Goal: Information Seeking & Learning: Learn about a topic

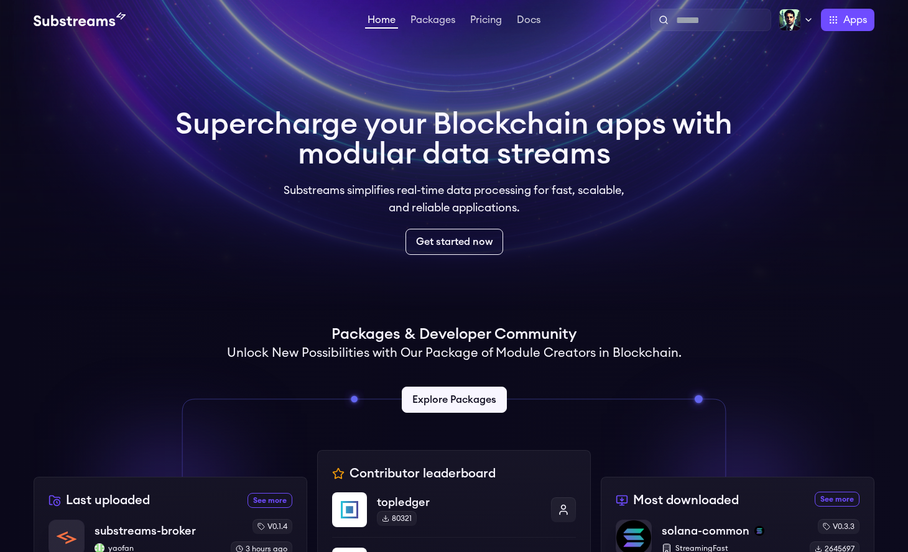
scroll to position [263, 0]
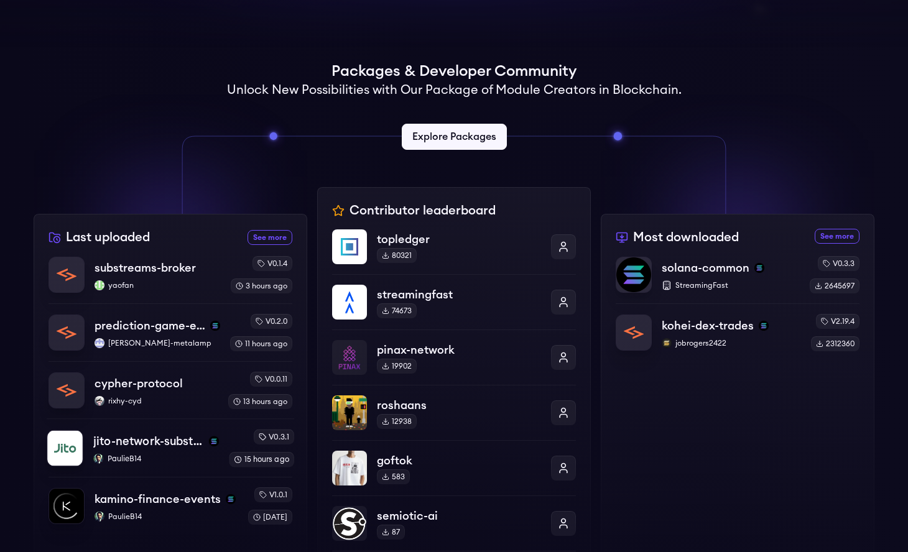
click at [159, 458] on p "PaulieB14" at bounding box center [156, 459] width 126 height 10
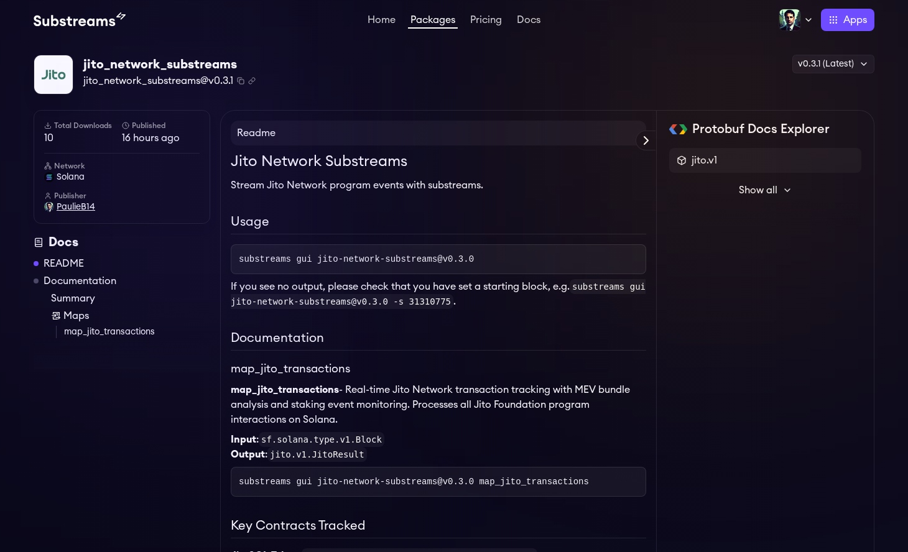
click at [73, 207] on span "PaulieB14" at bounding box center [76, 207] width 39 height 12
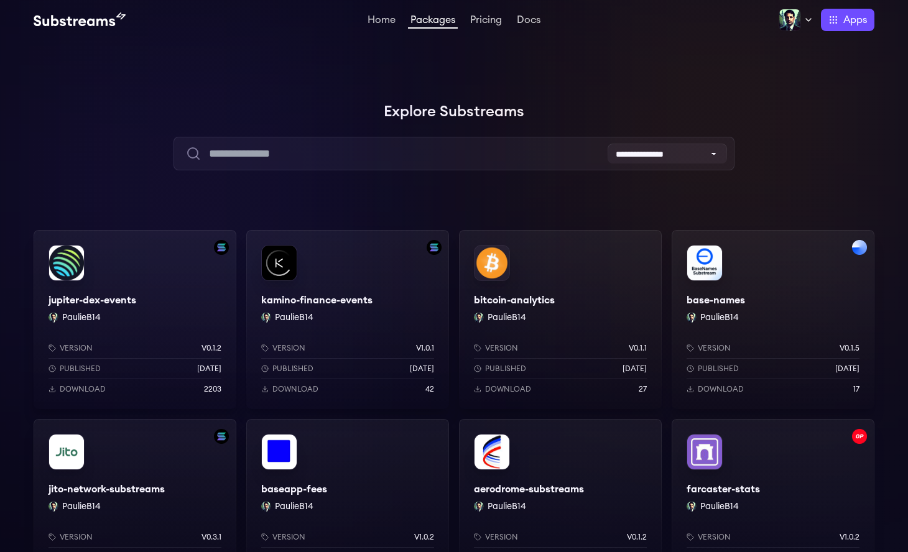
scroll to position [218, 0]
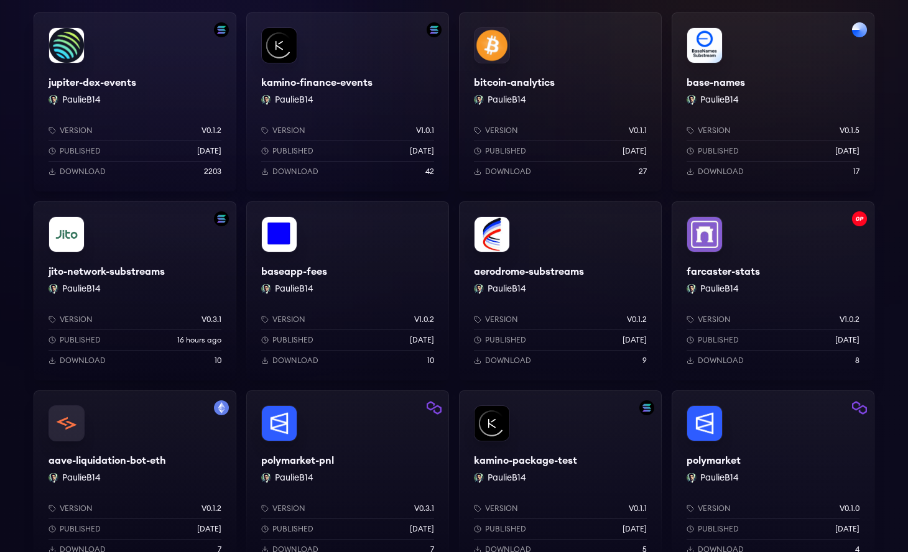
click at [565, 115] on div "Version v0.1.1 Published 2 months ago Download 27" at bounding box center [560, 149] width 203 height 86
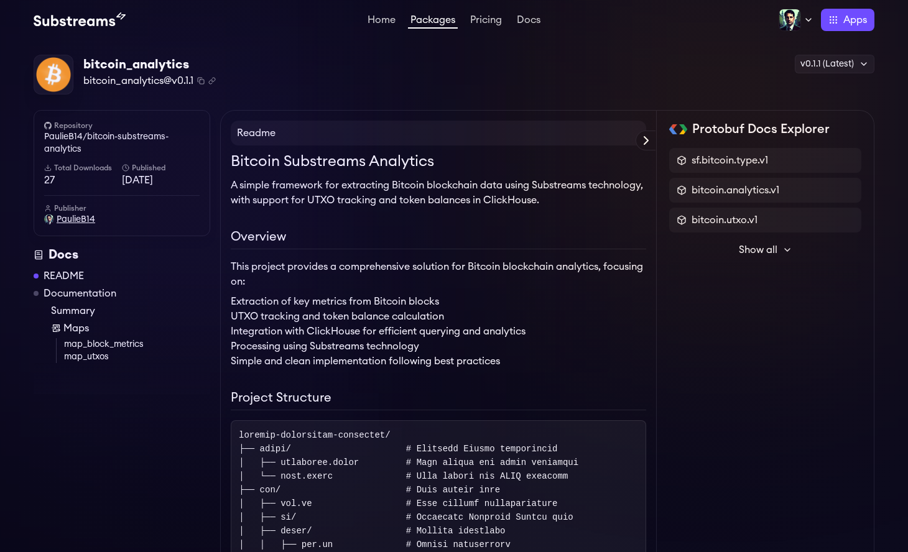
click at [71, 219] on span "PaulieB14" at bounding box center [76, 219] width 39 height 12
